Goal: Information Seeking & Learning: Compare options

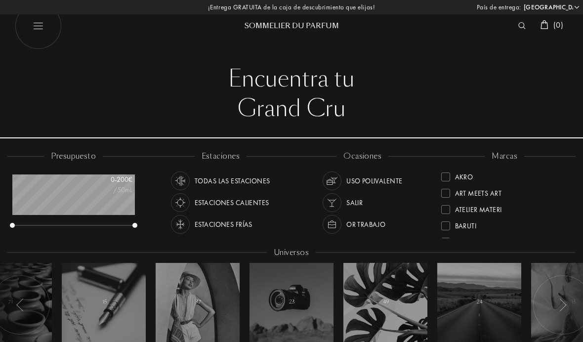
select select "ES"
click at [450, 192] on div "Sora Dora" at bounding box center [474, 192] width 67 height 13
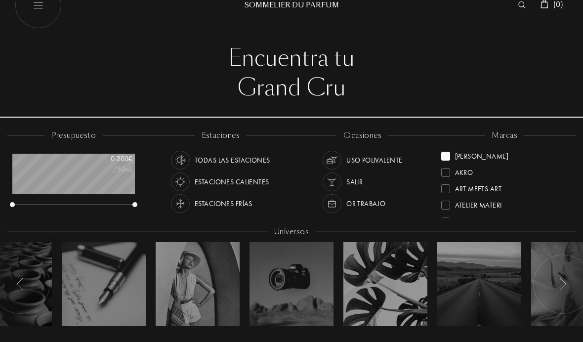
scroll to position [25, 0]
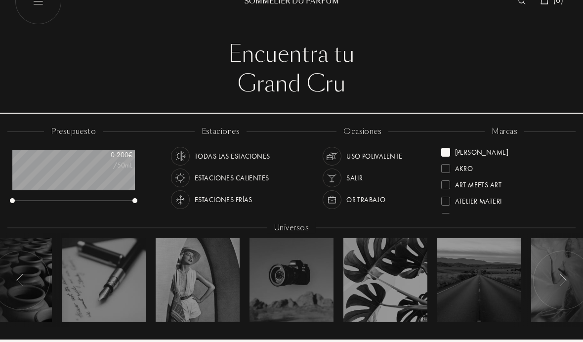
click at [449, 149] on div at bounding box center [445, 152] width 9 height 9
click at [445, 164] on div at bounding box center [445, 168] width 9 height 9
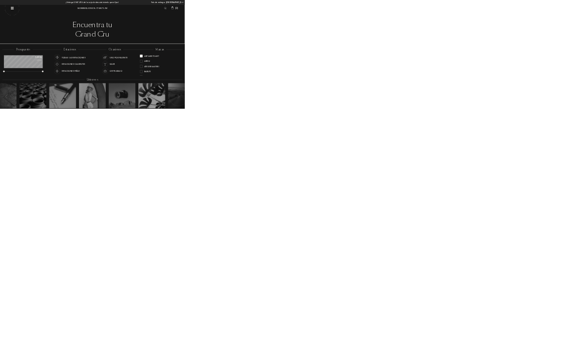
click at [193, 102] on div "Grand Cru" at bounding box center [291, 109] width 538 height 30
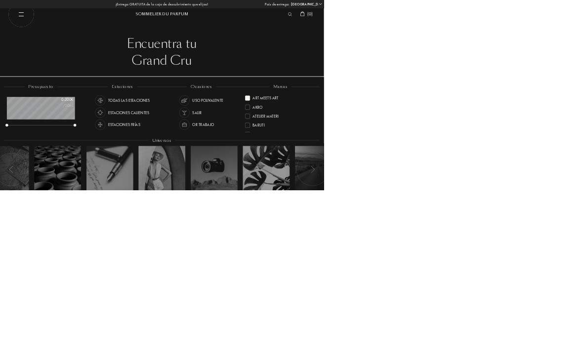
click at [507, 184] on div "Akro" at bounding box center [504, 190] width 127 height 16
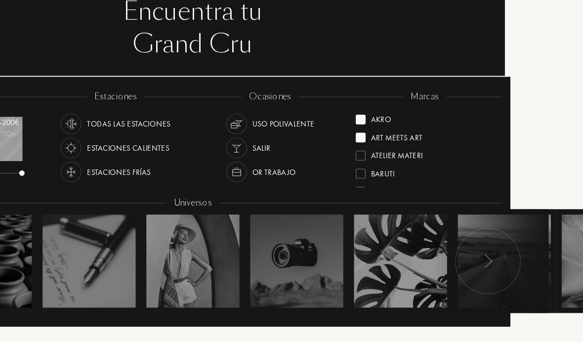
scroll to position [493663, 493598]
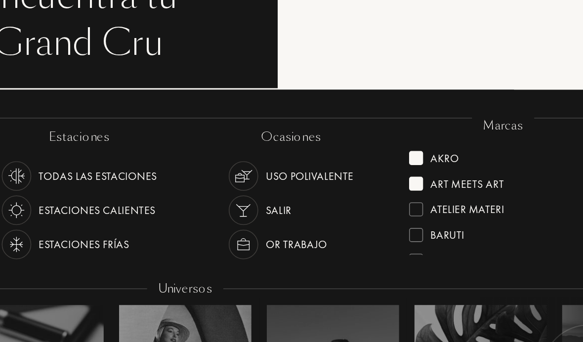
click at [395, 140] on div at bounding box center [399, 144] width 9 height 9
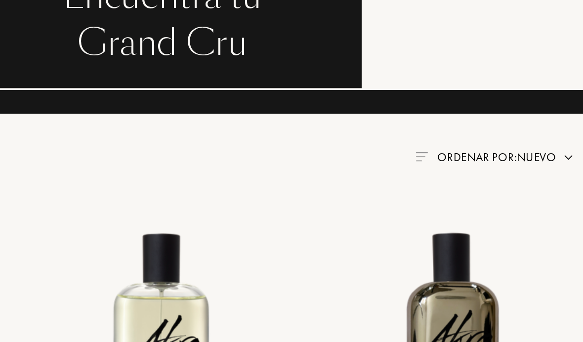
scroll to position [54, 53]
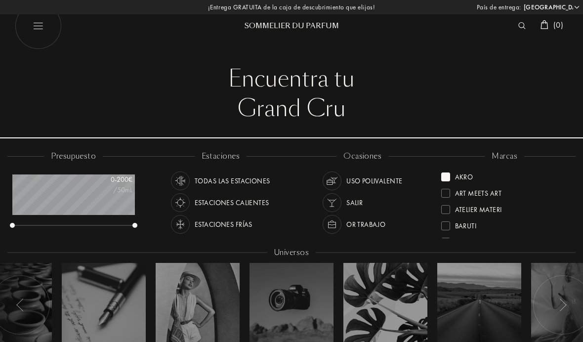
select select "ES"
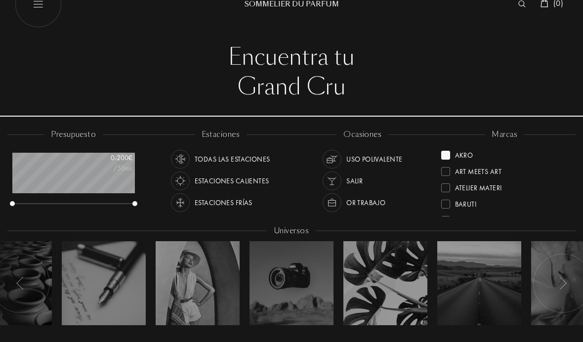
scroll to position [49, 122]
click at [445, 151] on div at bounding box center [445, 155] width 9 height 9
click at [446, 169] on div at bounding box center [445, 173] width 9 height 9
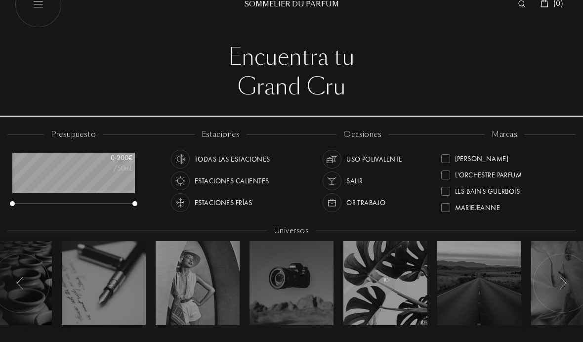
scroll to position [225, 0]
click at [445, 170] on div at bounding box center [445, 174] width 9 height 9
click at [445, 169] on div at bounding box center [445, 173] width 9 height 9
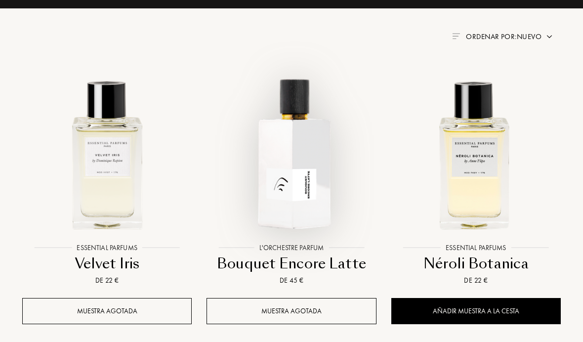
scroll to position [355, 0]
click at [306, 180] on img at bounding box center [291, 154] width 166 height 166
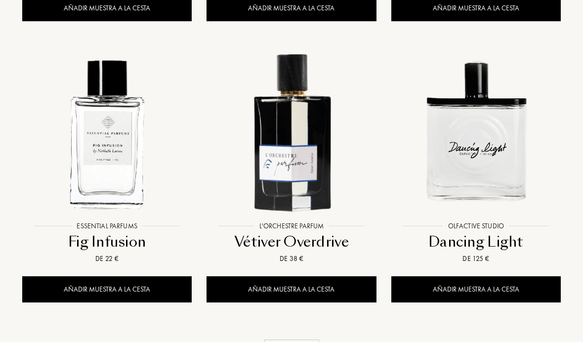
scroll to position [1220, 0]
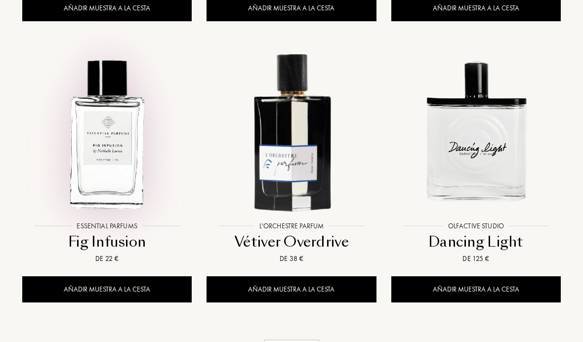
click at [94, 159] on img at bounding box center [107, 132] width 166 height 166
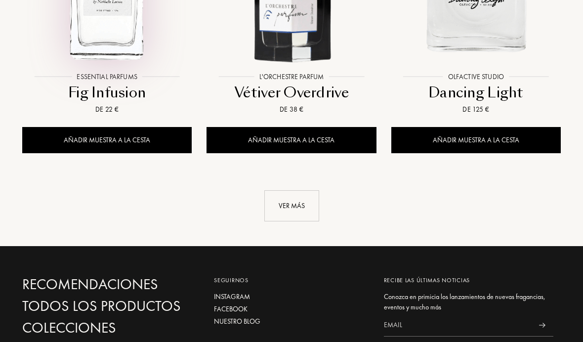
scroll to position [1369, 0]
click at [282, 201] on div "Ver más" at bounding box center [291, 205] width 55 height 31
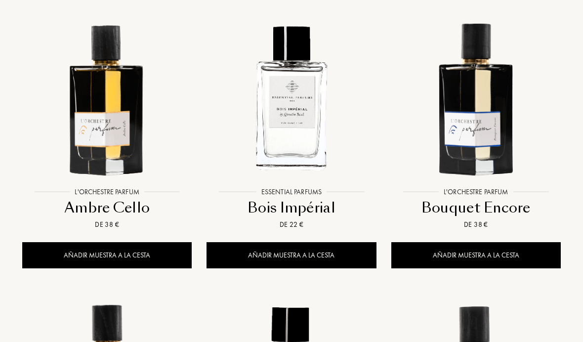
scroll to position [1535, 0]
click at [491, 130] on img at bounding box center [476, 98] width 166 height 166
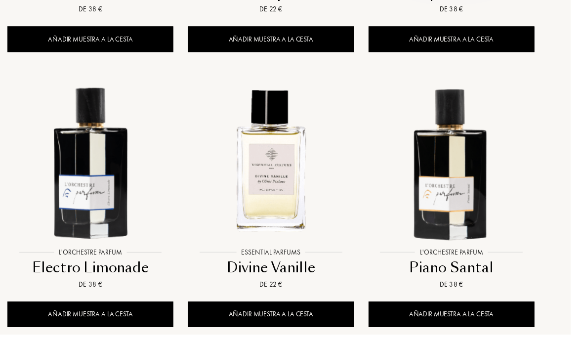
scroll to position [1735, 15]
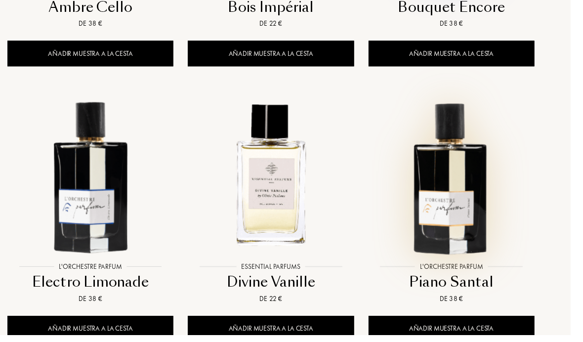
click at [477, 202] on img at bounding box center [461, 179] width 166 height 166
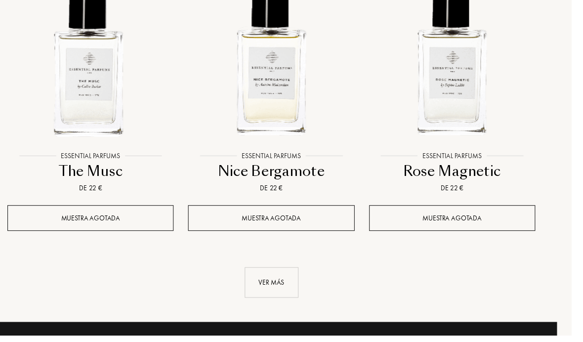
scroll to position [2412, 15]
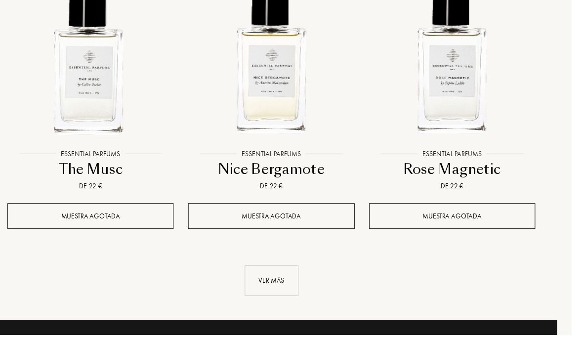
click at [267, 275] on div "Ver más" at bounding box center [276, 286] width 55 height 31
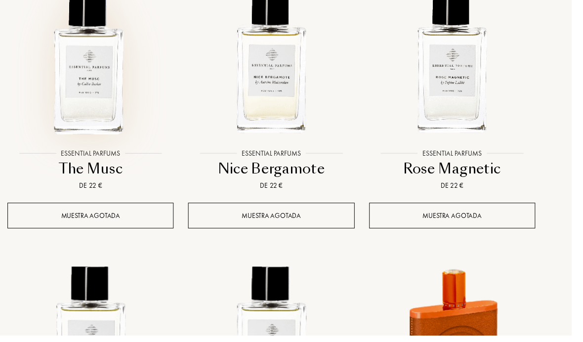
click at [75, 95] on img at bounding box center [92, 63] width 166 height 166
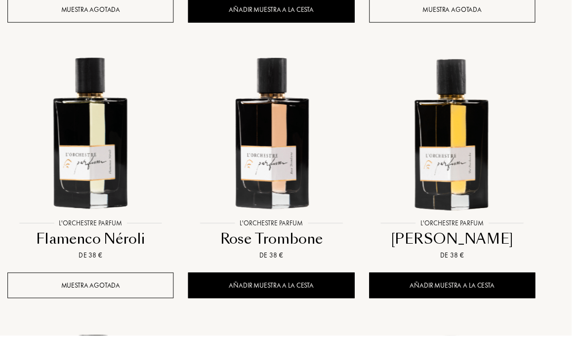
scroll to position [3205, 15]
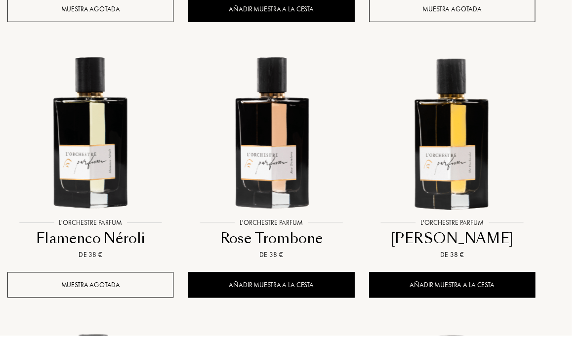
click at [77, 160] on img at bounding box center [92, 134] width 166 height 166
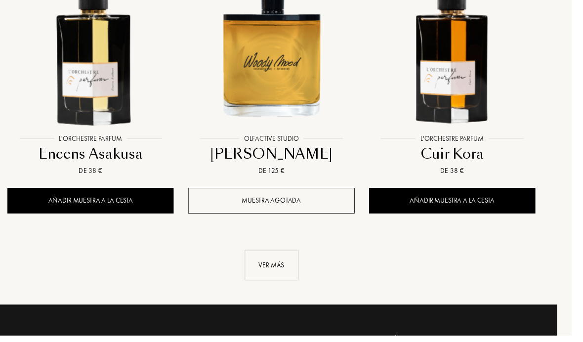
click at [275, 255] on div "Ver más" at bounding box center [276, 270] width 55 height 31
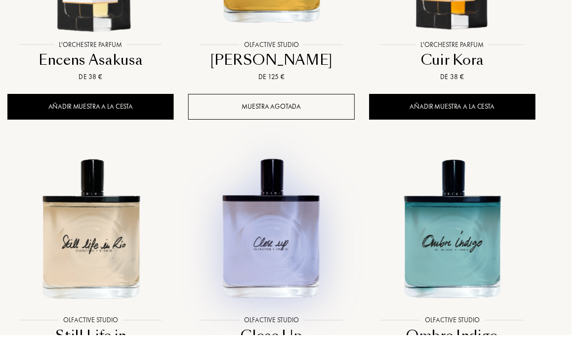
scroll to position [3667, 15]
click at [298, 240] on img at bounding box center [277, 233] width 166 height 166
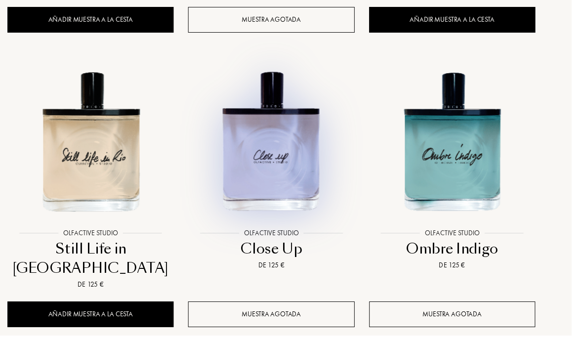
scroll to position [3756, 15]
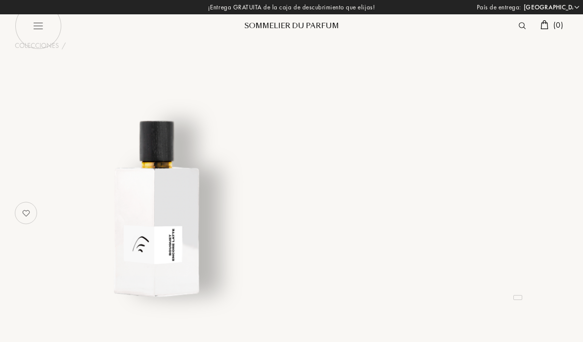
select select "ES"
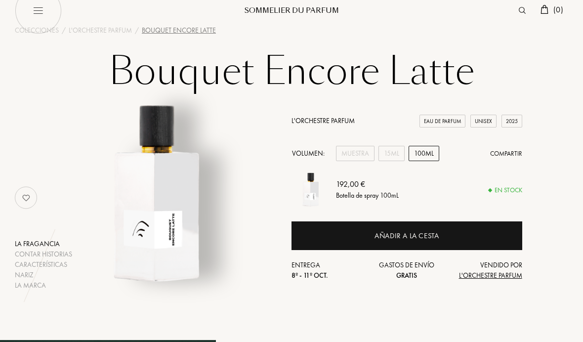
scroll to position [13, 0]
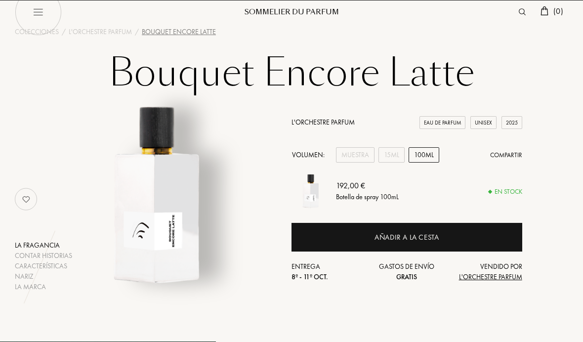
click at [393, 157] on div "15mL" at bounding box center [391, 155] width 26 height 15
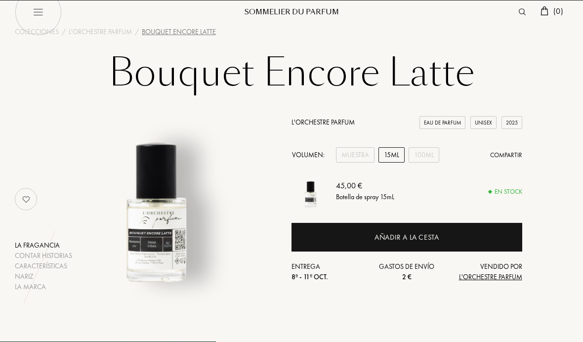
click at [428, 153] on div "100mL" at bounding box center [423, 154] width 31 height 15
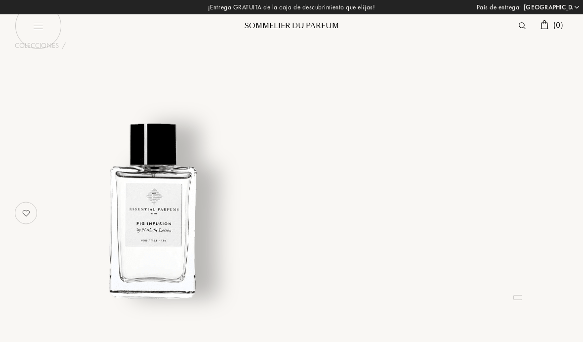
select select "ES"
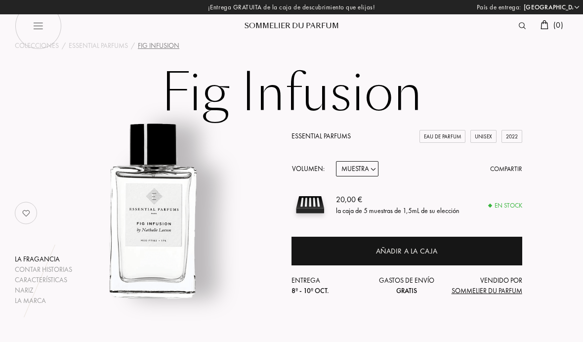
click at [364, 167] on select "Muestra 10mL 100mL 150mL" at bounding box center [357, 168] width 42 height 15
select select "2"
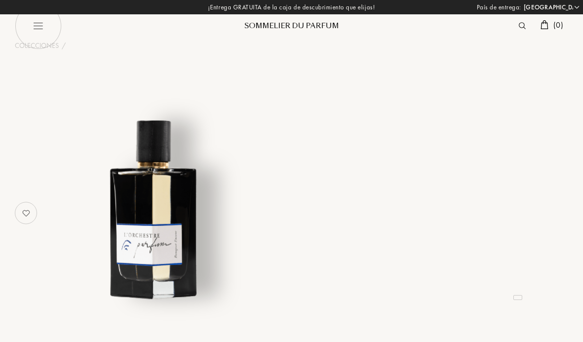
select select "ES"
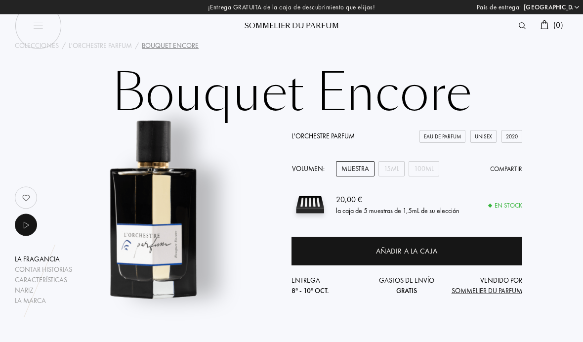
click at [430, 164] on div "100mL" at bounding box center [423, 168] width 31 height 15
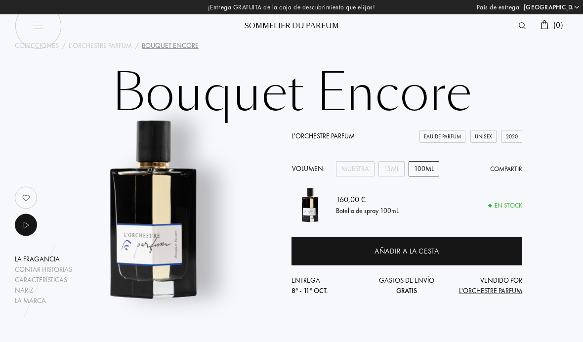
click at [399, 168] on div "15mL" at bounding box center [391, 168] width 26 height 15
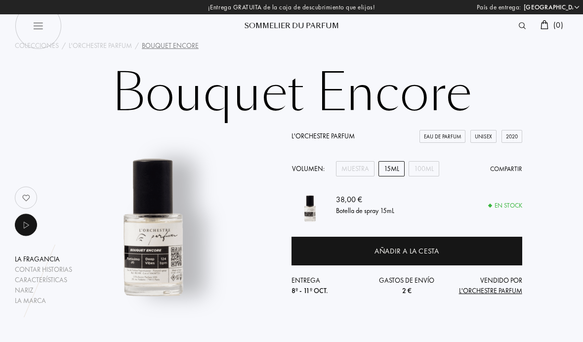
click at [434, 168] on div "100mL" at bounding box center [423, 168] width 31 height 15
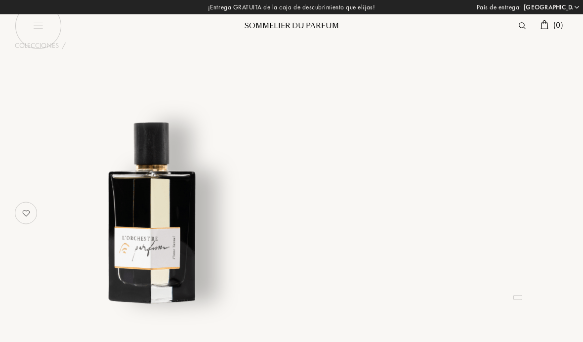
select select "ES"
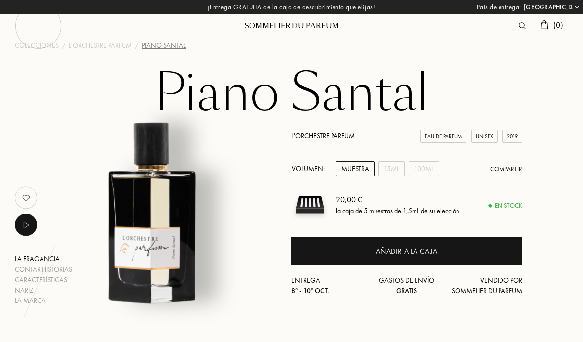
click at [430, 165] on div "100mL" at bounding box center [423, 168] width 31 height 15
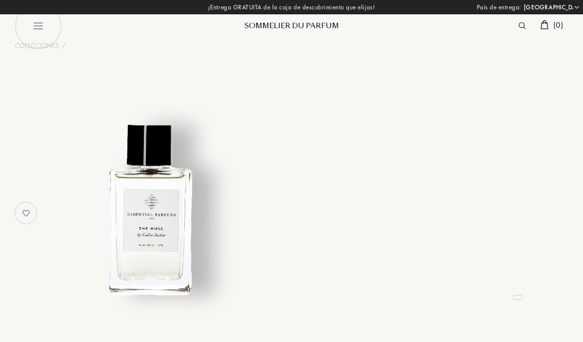
select select "ES"
select select "3"
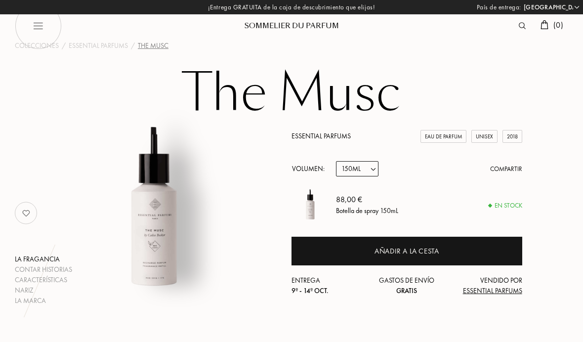
click at [366, 167] on select "Muestra 10mL 100mL 150mL" at bounding box center [357, 168] width 42 height 15
select select "2"
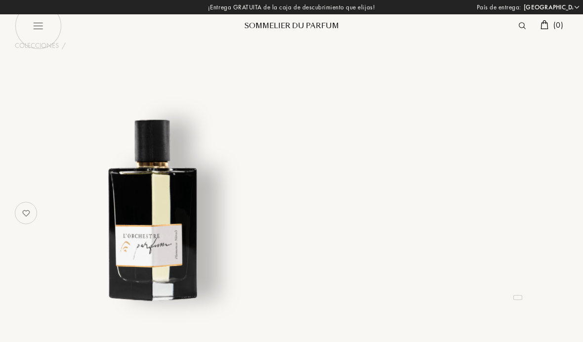
select select "ES"
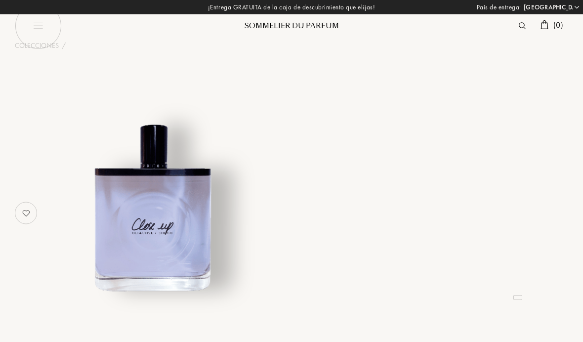
select select "ES"
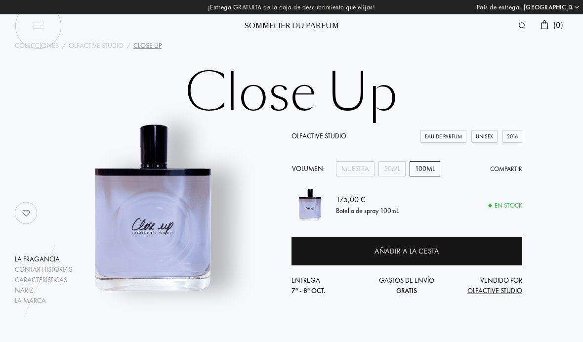
click at [393, 163] on div "50mL" at bounding box center [391, 168] width 27 height 15
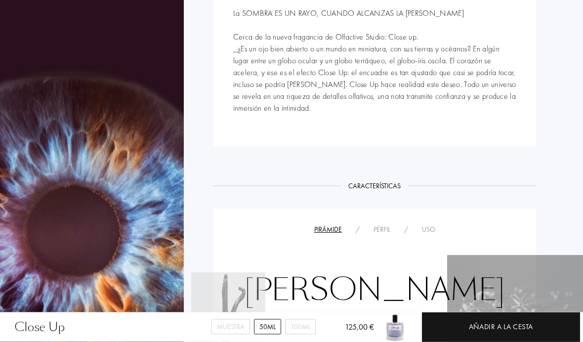
scroll to position [488, 32]
